Goal: Information Seeking & Learning: Learn about a topic

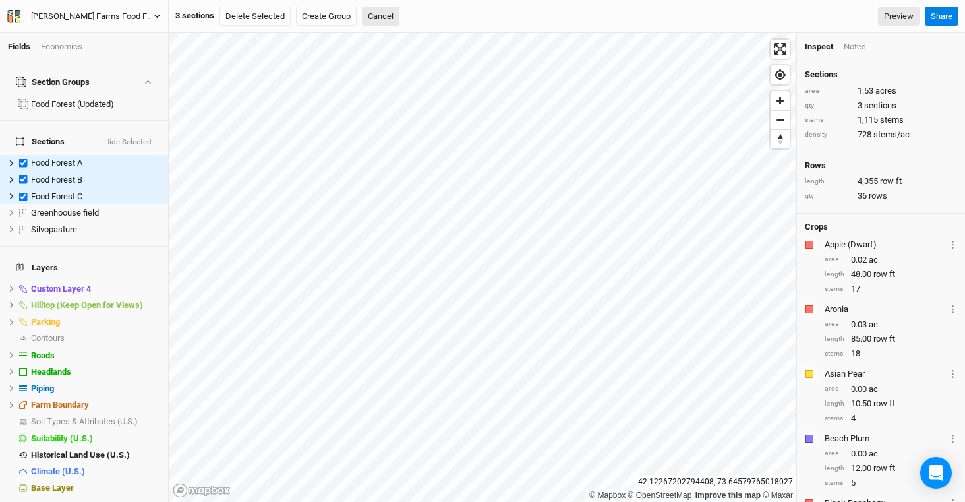
click at [93, 19] on div "Wally Farms Food Forest and Silvopasture - ACTIVE" at bounding box center [92, 16] width 123 height 13
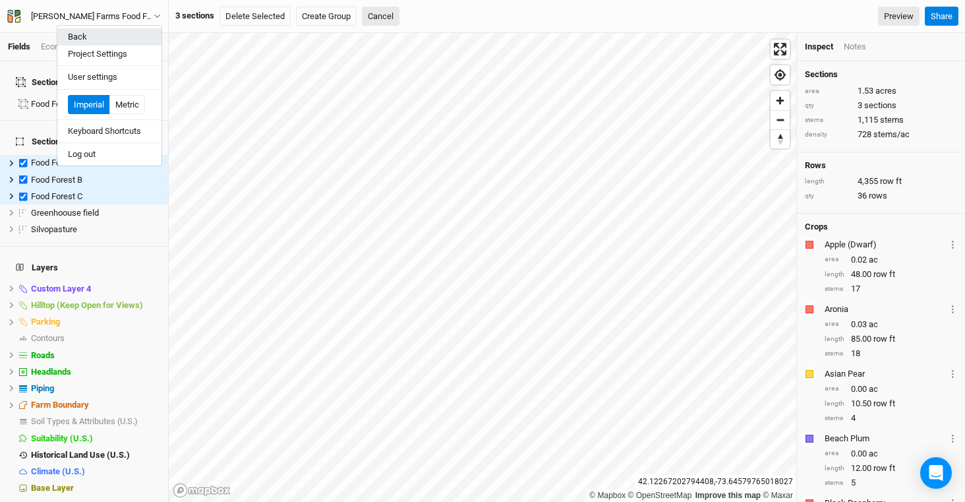
click at [94, 36] on button "Back" at bounding box center [109, 36] width 104 height 17
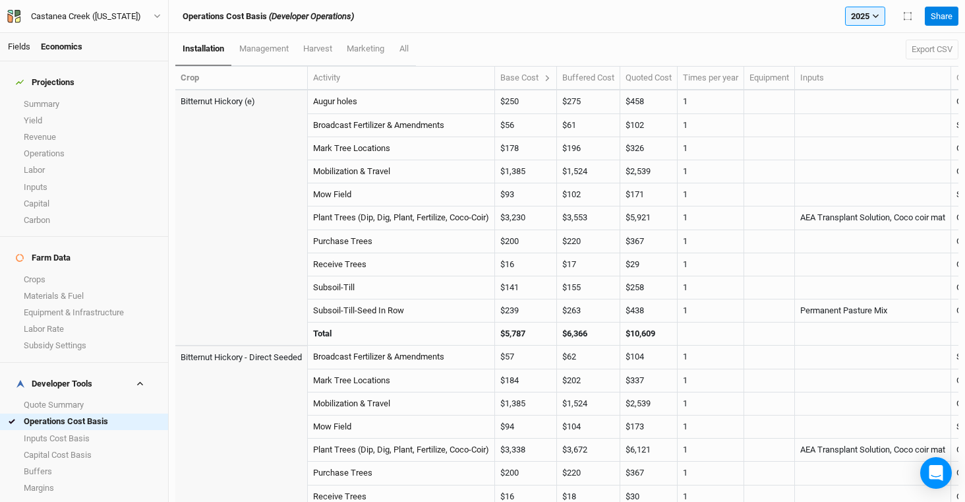
click at [20, 49] on link "Fields" at bounding box center [19, 47] width 22 height 10
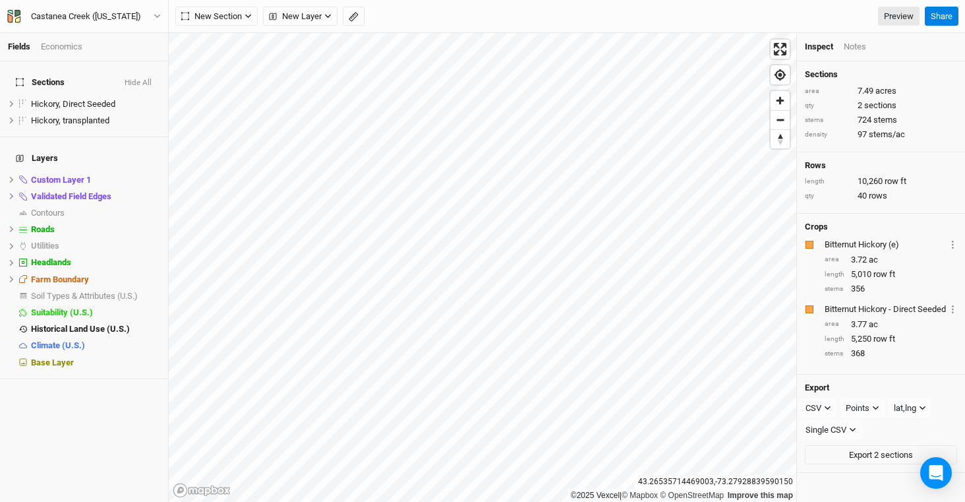
click at [802, 291] on div "©2025 Vexcel | © Mapbox © OpenStreetMap Improve this map [GEOGRAPHIC_DATA] Insp…" at bounding box center [567, 267] width 796 height 469
click at [20, 96] on label at bounding box center [23, 104] width 16 height 16
click at [20, 100] on input "checkbox" at bounding box center [23, 104] width 9 height 9
checkbox input "true"
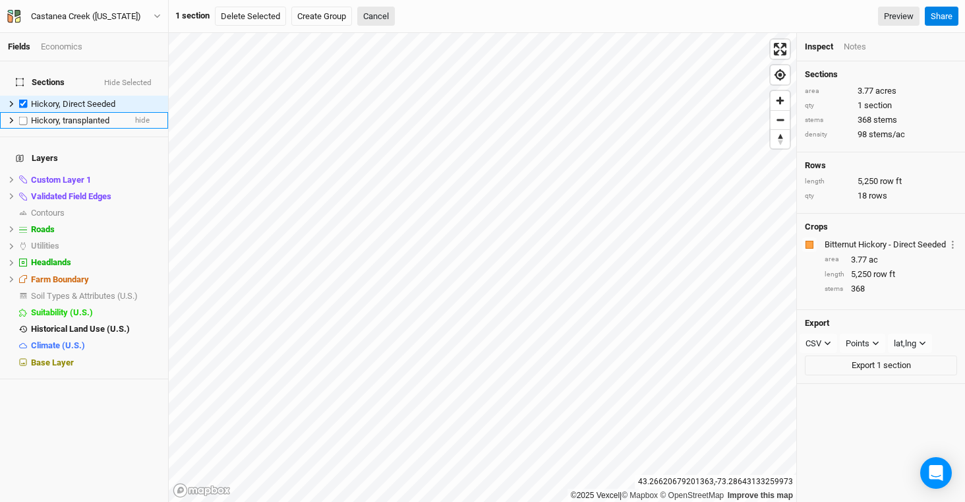
click at [21, 113] on label at bounding box center [23, 120] width 16 height 16
click at [21, 116] on input "checkbox" at bounding box center [23, 120] width 9 height 9
checkbox input "true"
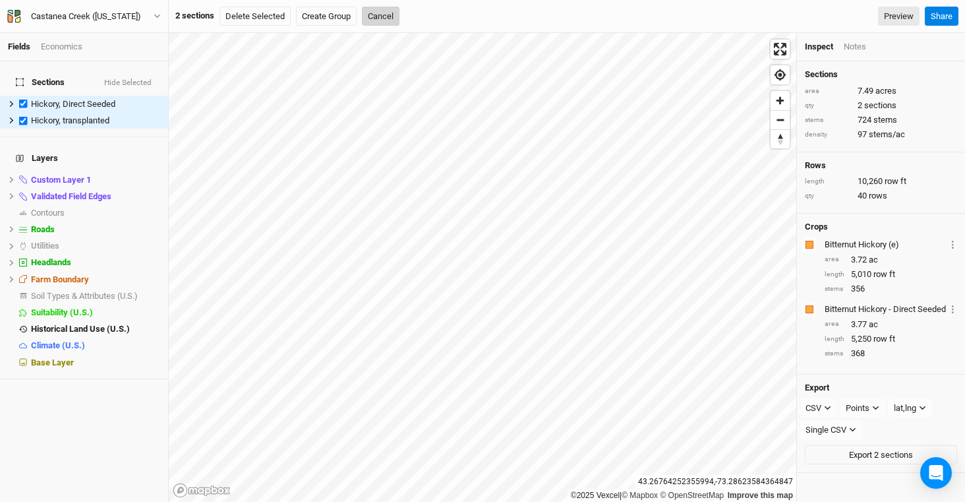
click at [376, 14] on button "Cancel" at bounding box center [381, 17] width 38 height 20
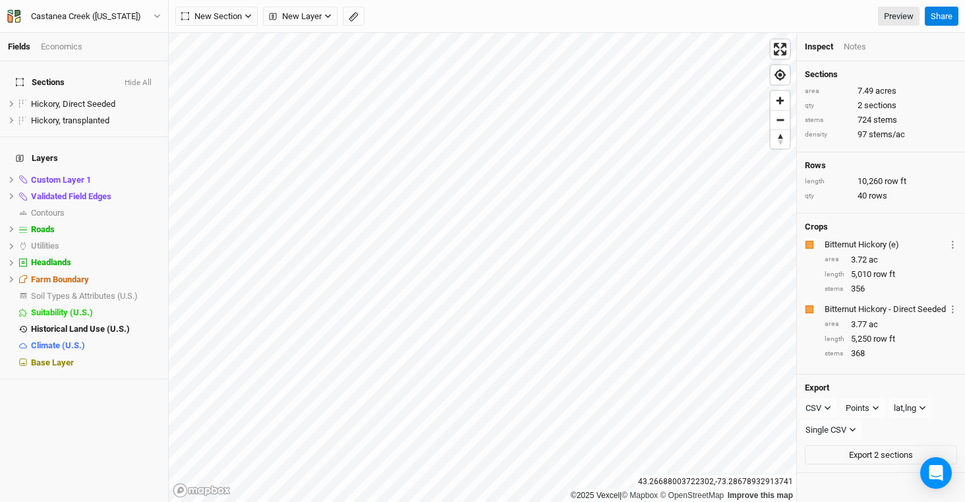
click at [69, 54] on div "Fields Economics" at bounding box center [84, 47] width 168 height 28
click at [69, 43] on div "Economics" at bounding box center [62, 47] width 42 height 12
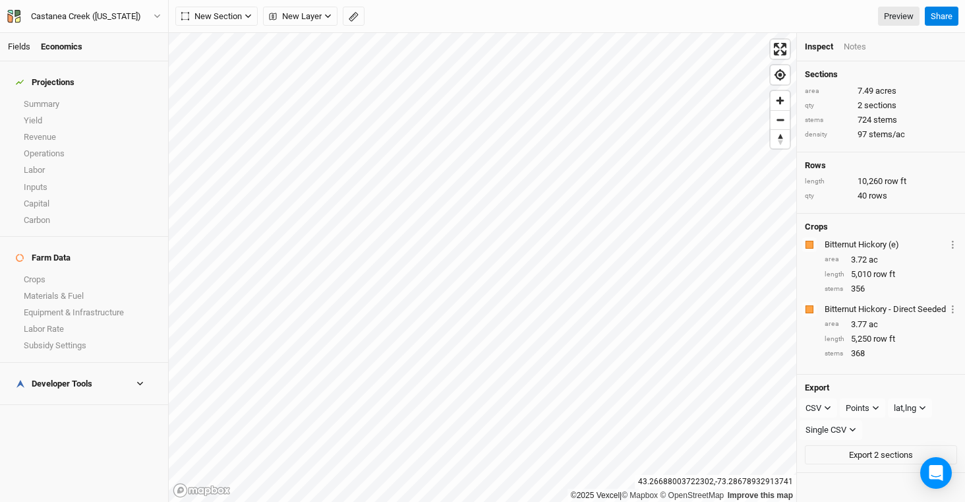
click at [14, 46] on link "Fields" at bounding box center [19, 47] width 22 height 10
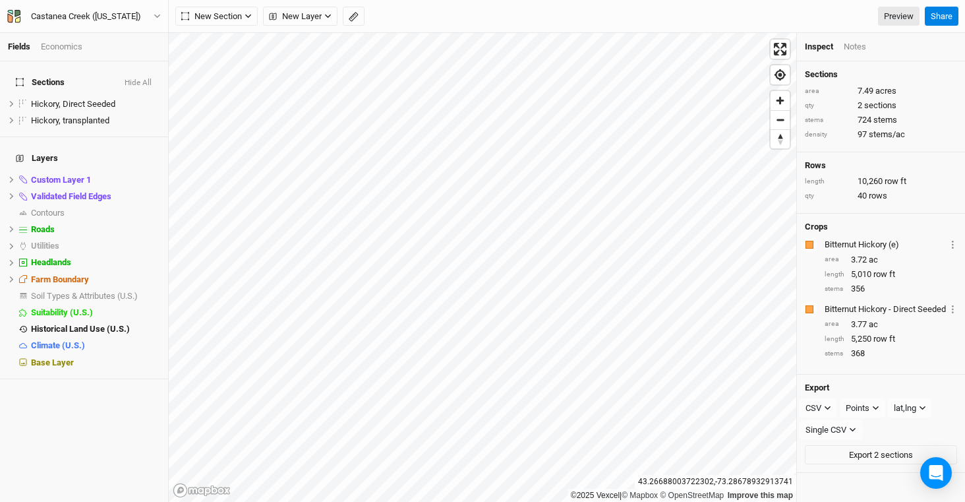
click at [61, 44] on div "Economics" at bounding box center [62, 47] width 42 height 12
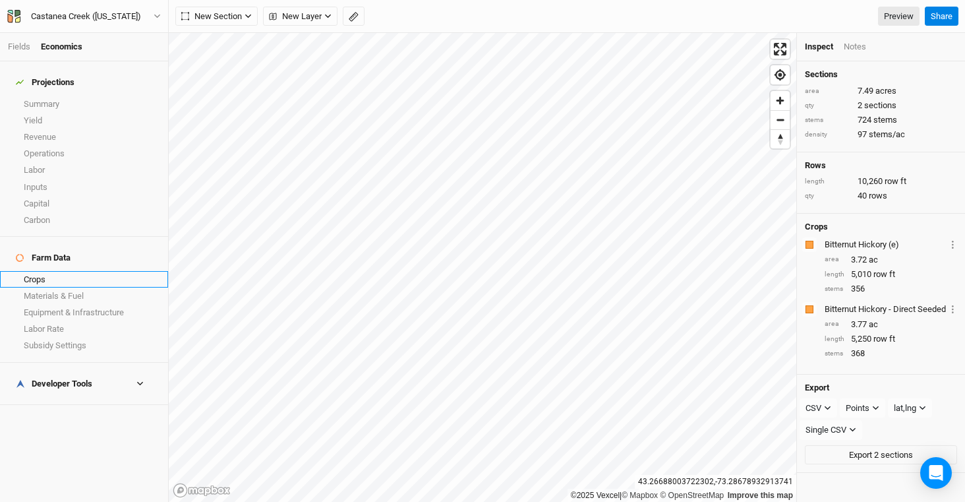
click at [59, 271] on link "Crops" at bounding box center [84, 279] width 168 height 16
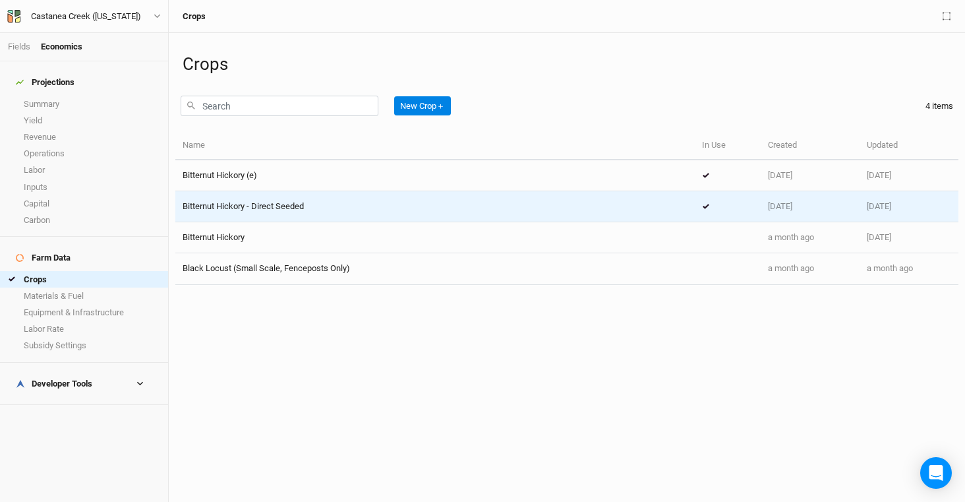
click at [294, 204] on span "Bitternut Hickory - Direct Seeded" at bounding box center [243, 206] width 121 height 10
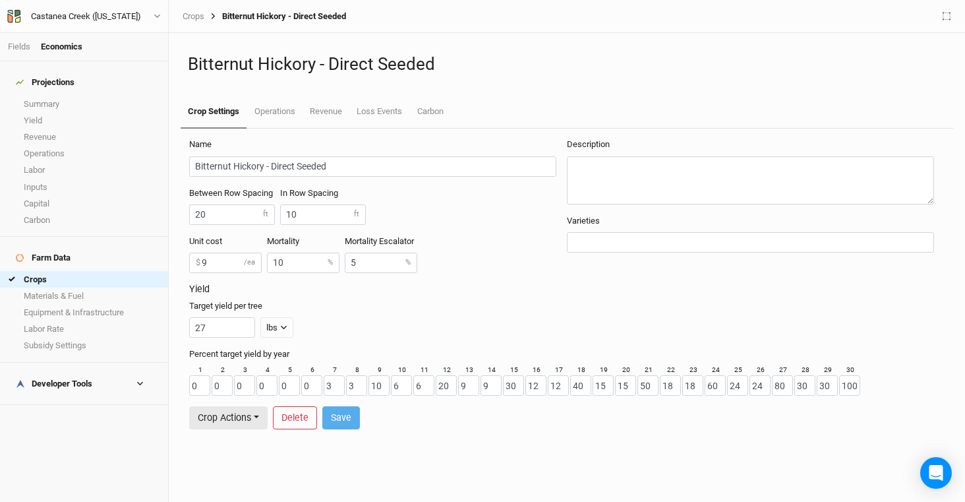
click at [529, 72] on h1 "Bitternut Hickory - Direct Seeded" at bounding box center [567, 64] width 758 height 20
